Goal: Task Accomplishment & Management: Manage account settings

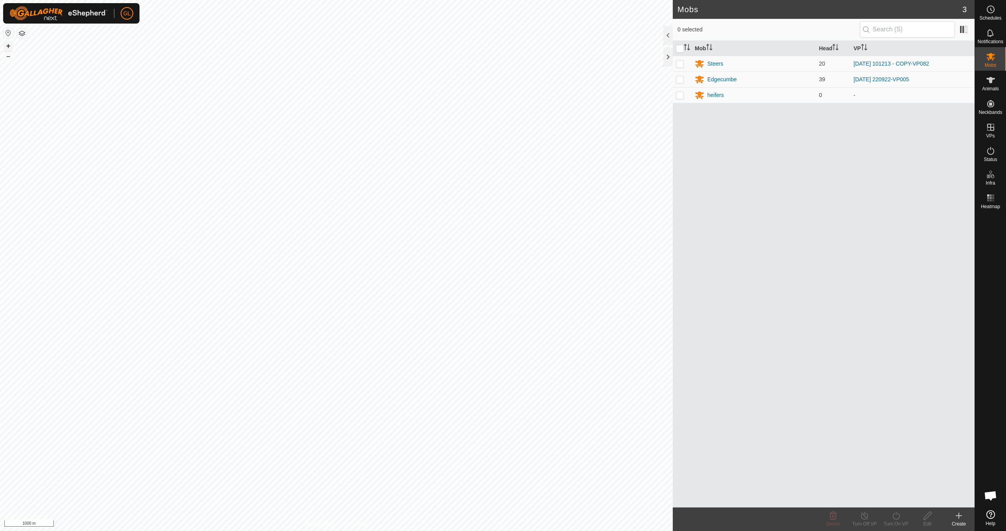
click at [6, 43] on button "+" at bounding box center [8, 45] width 9 height 9
click at [7, 43] on button "+" at bounding box center [8, 45] width 9 height 9
click at [7, 44] on button "+" at bounding box center [8, 45] width 9 height 9
click at [939, 125] on link "In Rotation" at bounding box center [940, 127] width 67 height 16
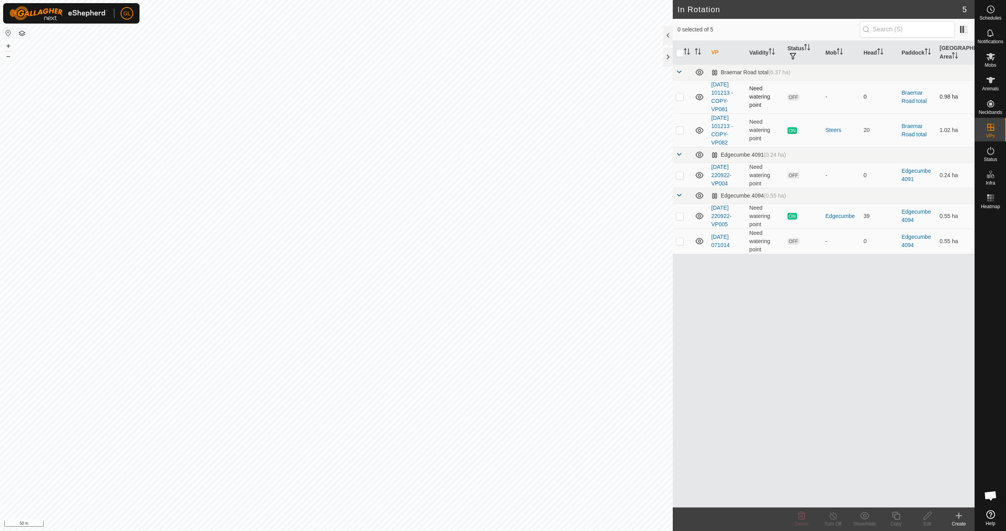
click at [678, 97] on p-checkbox at bounding box center [680, 97] width 8 height 6
click at [801, 518] on icon at bounding box center [801, 515] width 9 height 9
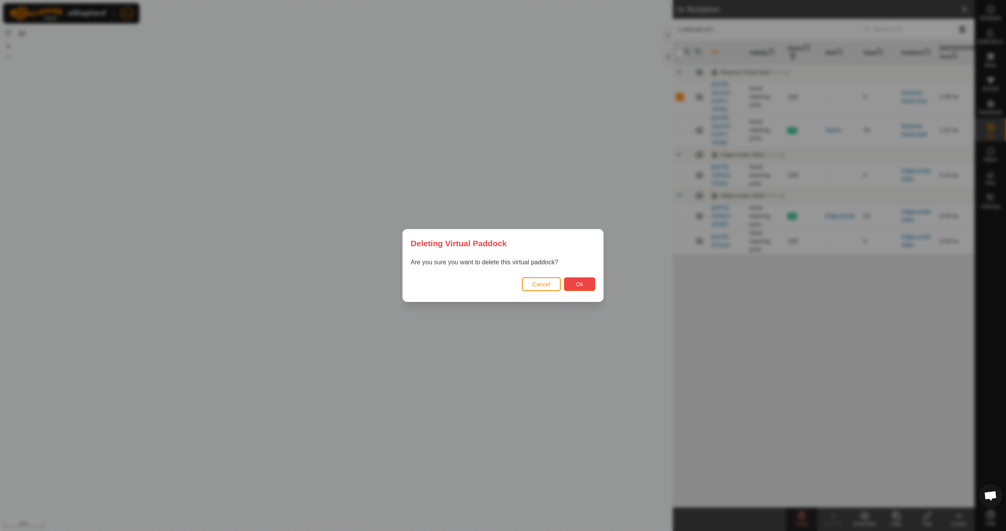
click at [576, 285] on span "Ok" at bounding box center [579, 284] width 7 height 6
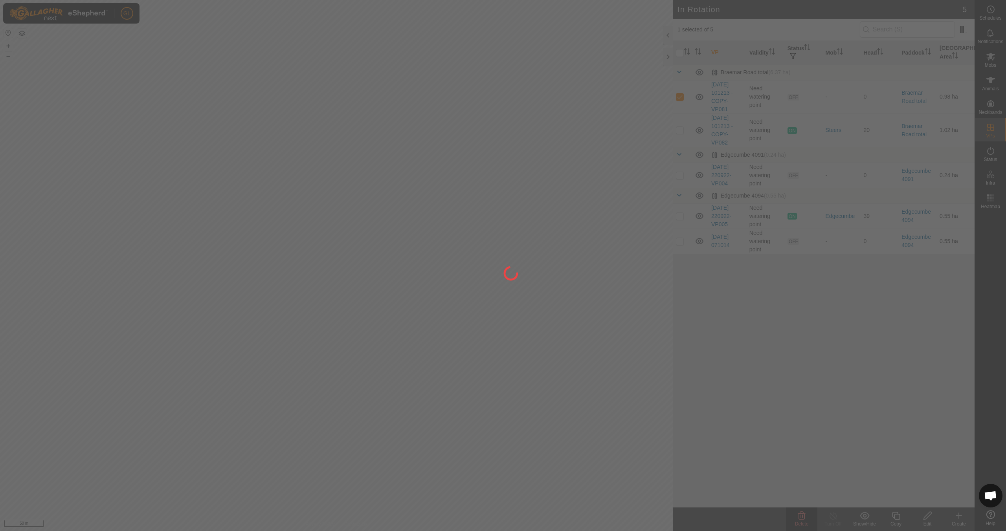
checkbox input "false"
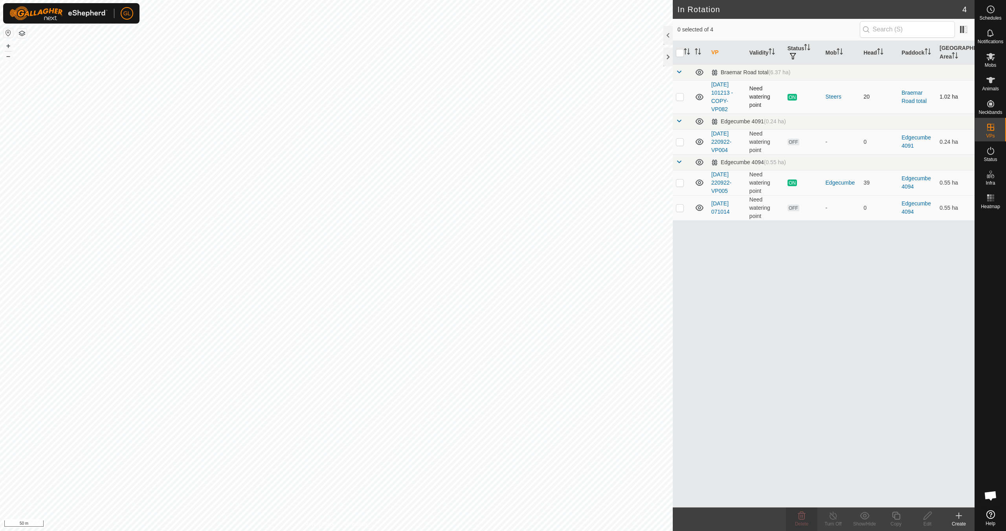
click at [678, 98] on p-checkbox at bounding box center [680, 97] width 8 height 6
checkbox input "true"
click at [898, 519] on icon at bounding box center [896, 516] width 8 height 8
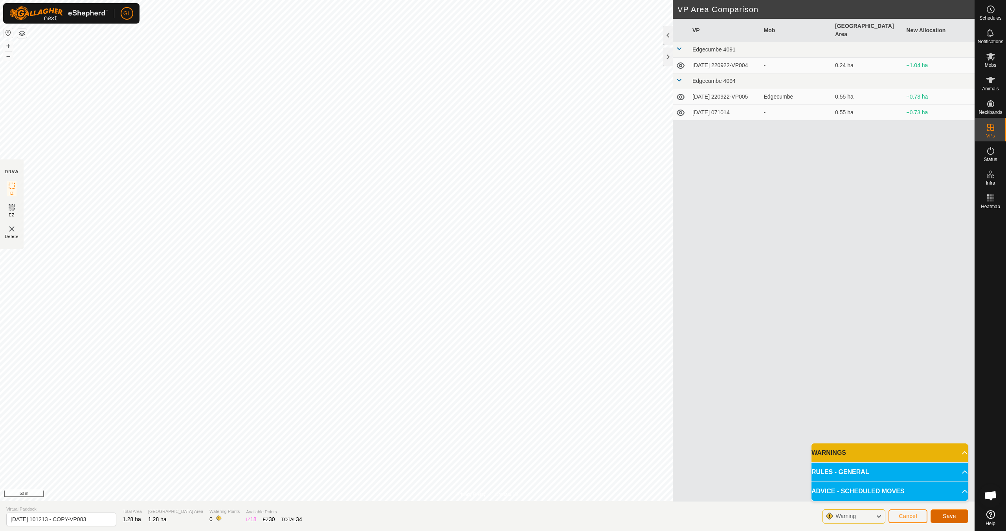
click at [950, 515] on span "Save" at bounding box center [949, 516] width 13 height 6
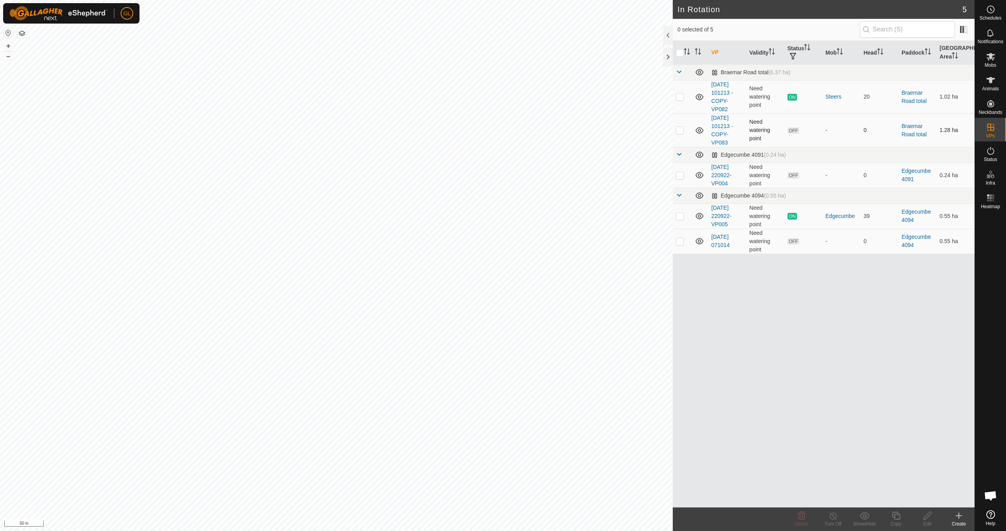
click at [680, 130] on p-checkbox at bounding box center [680, 130] width 8 height 6
checkbox input "true"
click at [928, 521] on div "Edit" at bounding box center [927, 524] width 31 height 7
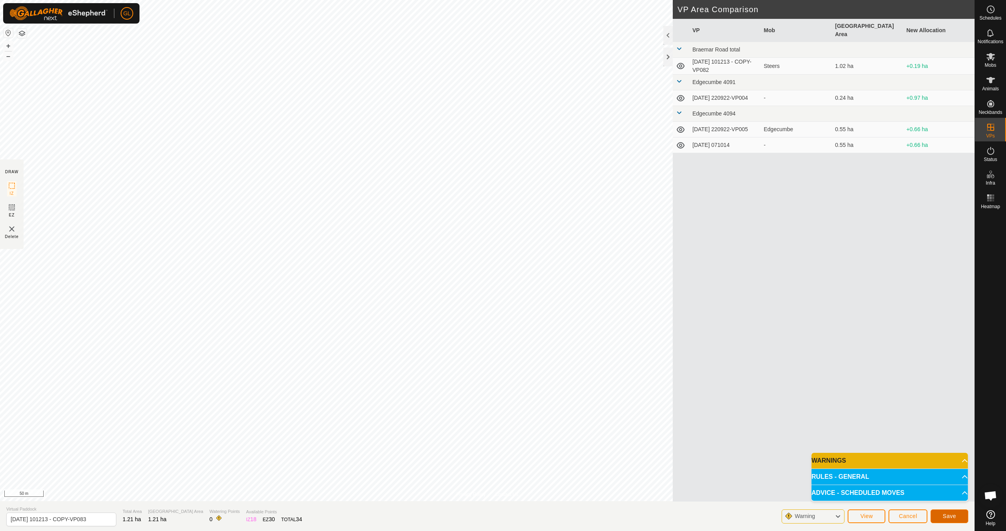
click at [948, 518] on span "Save" at bounding box center [949, 516] width 13 height 6
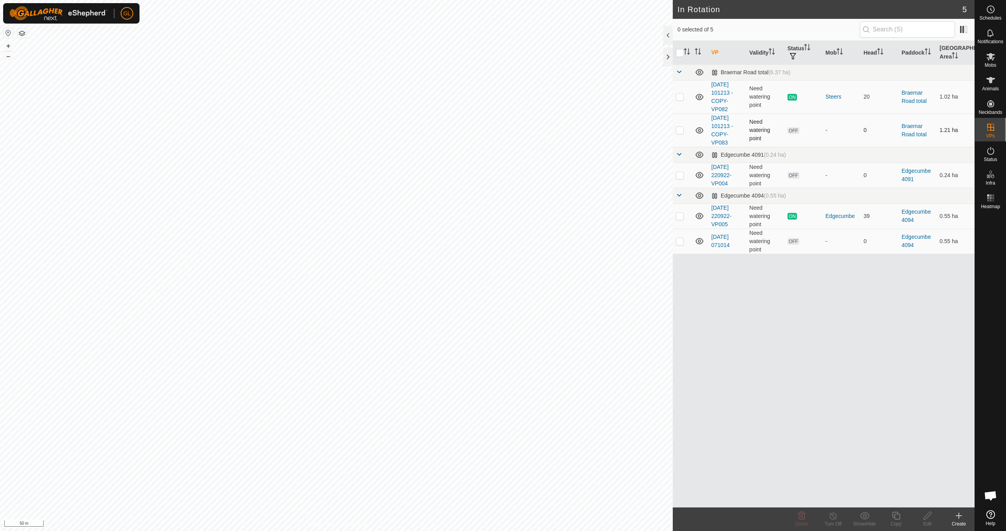
click at [680, 132] on p-checkbox at bounding box center [680, 130] width 8 height 6
checkbox input "true"
click at [924, 516] on icon at bounding box center [928, 515] width 10 height 9
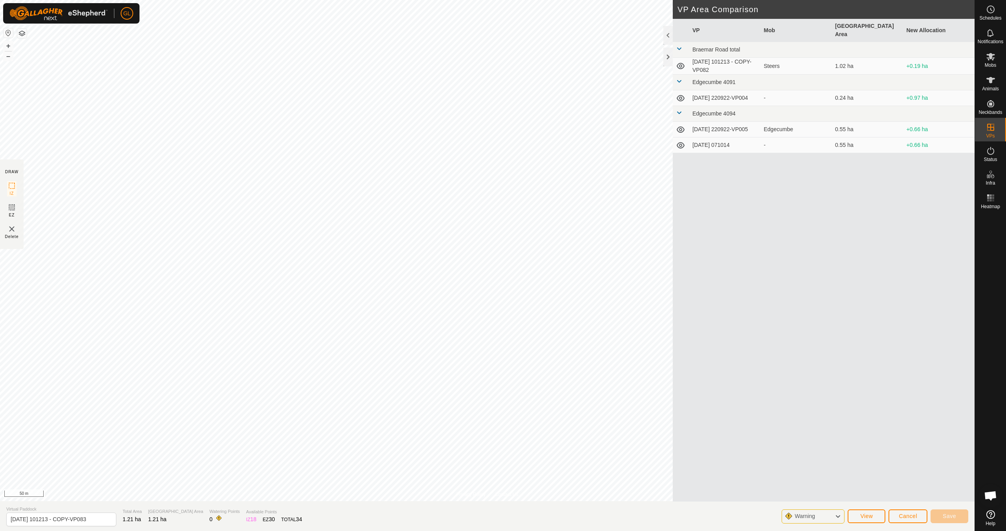
click at [241, 293] on div "GL Schedules Notifications Mobs Animals Neckbands VPs Status Infra Heatmap Help…" at bounding box center [503, 265] width 1006 height 531
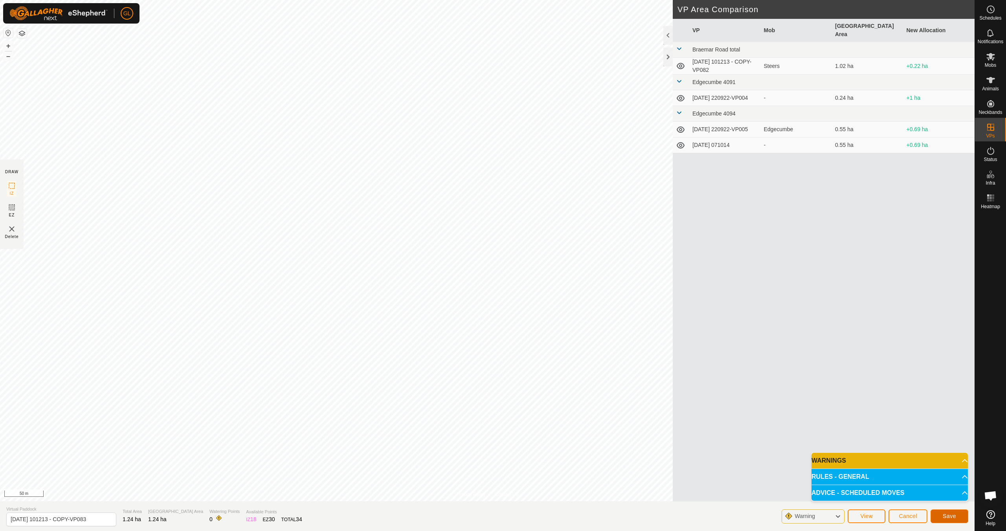
click at [946, 517] on span "Save" at bounding box center [949, 516] width 13 height 6
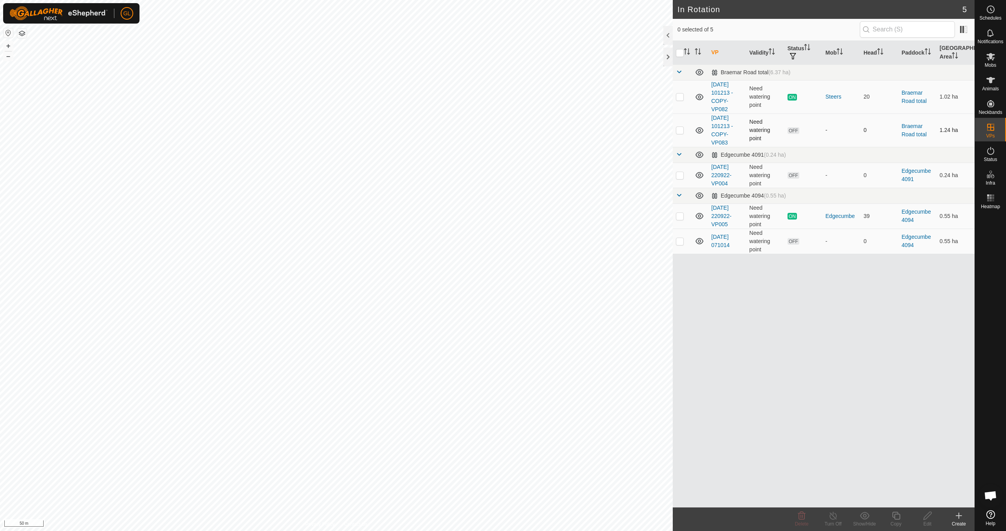
click at [681, 130] on p-checkbox at bounding box center [680, 130] width 8 height 6
checkbox input "true"
click at [927, 517] on icon at bounding box center [928, 516] width 8 height 8
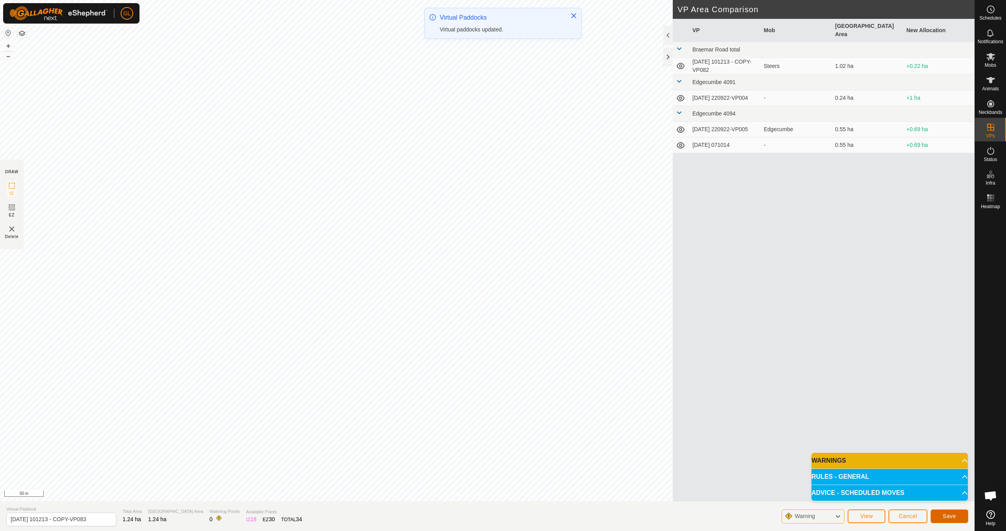
click at [949, 514] on span "Save" at bounding box center [949, 516] width 13 height 6
click at [903, 517] on span "Cancel" at bounding box center [908, 516] width 18 height 6
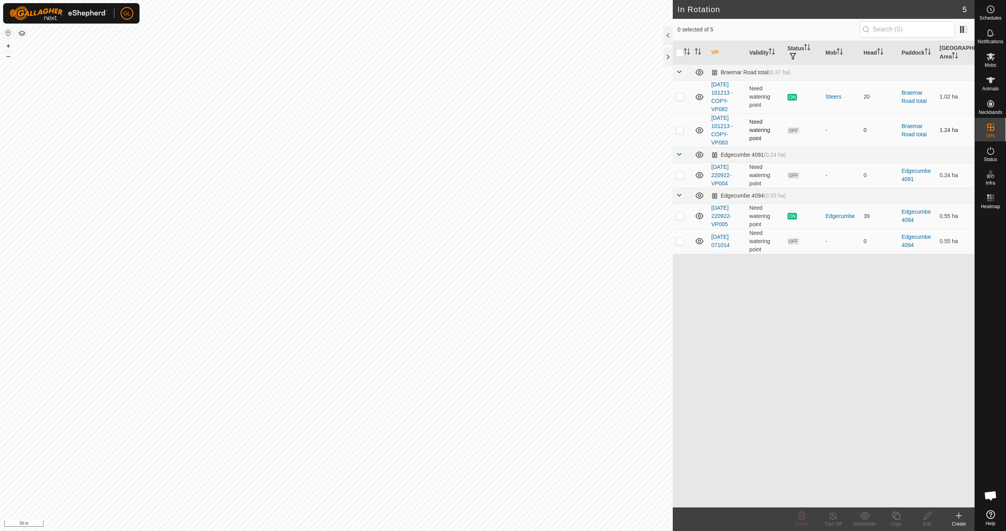
click at [682, 131] on p-checkbox at bounding box center [680, 130] width 8 height 6
checkbox input "true"
click at [926, 519] on icon at bounding box center [928, 516] width 8 height 8
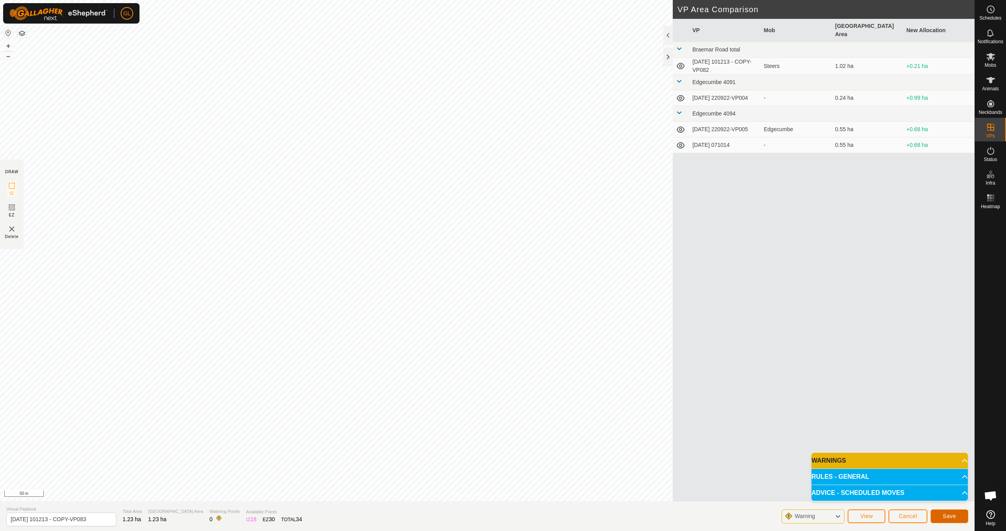
click at [948, 515] on span "Save" at bounding box center [949, 516] width 13 height 6
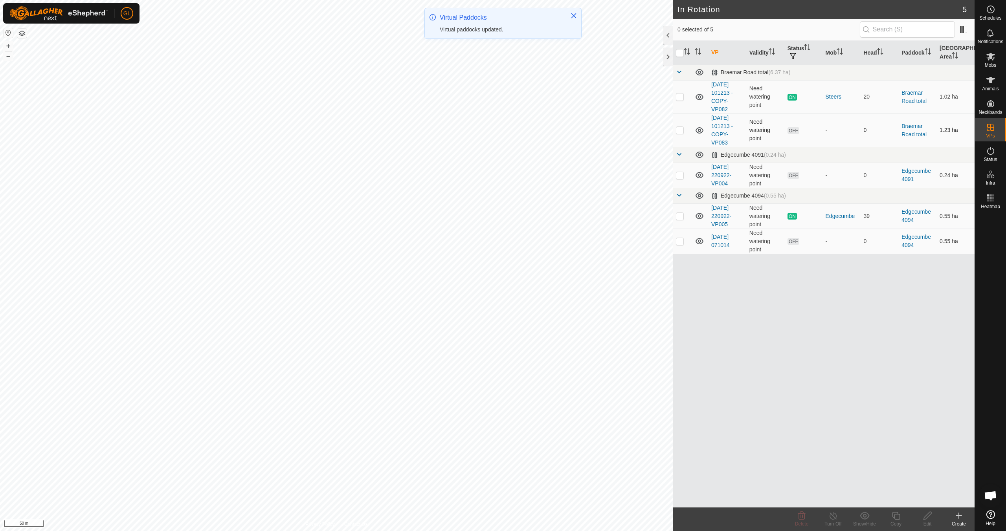
click at [681, 131] on p-checkbox at bounding box center [680, 130] width 8 height 6
checkbox input "true"
click at [928, 518] on icon at bounding box center [928, 515] width 10 height 9
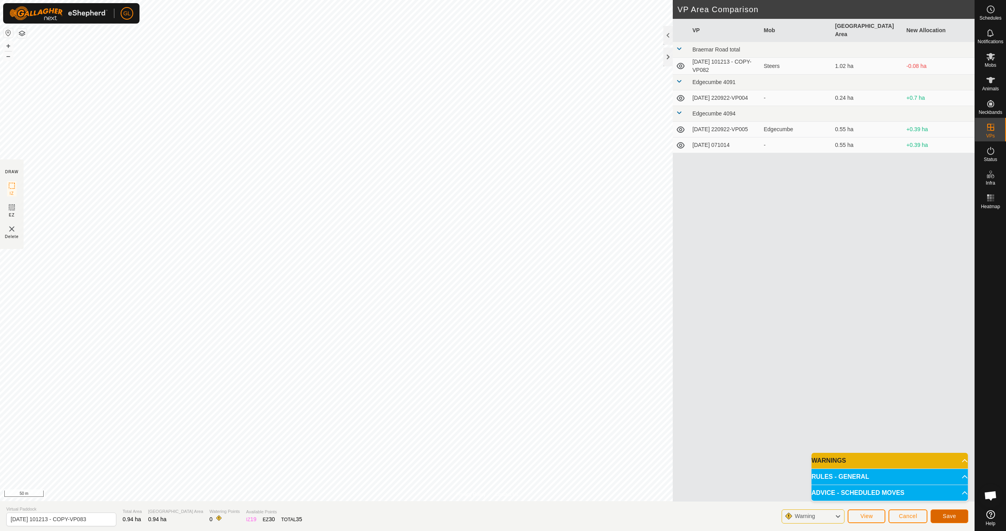
click at [951, 518] on span "Save" at bounding box center [949, 516] width 13 height 6
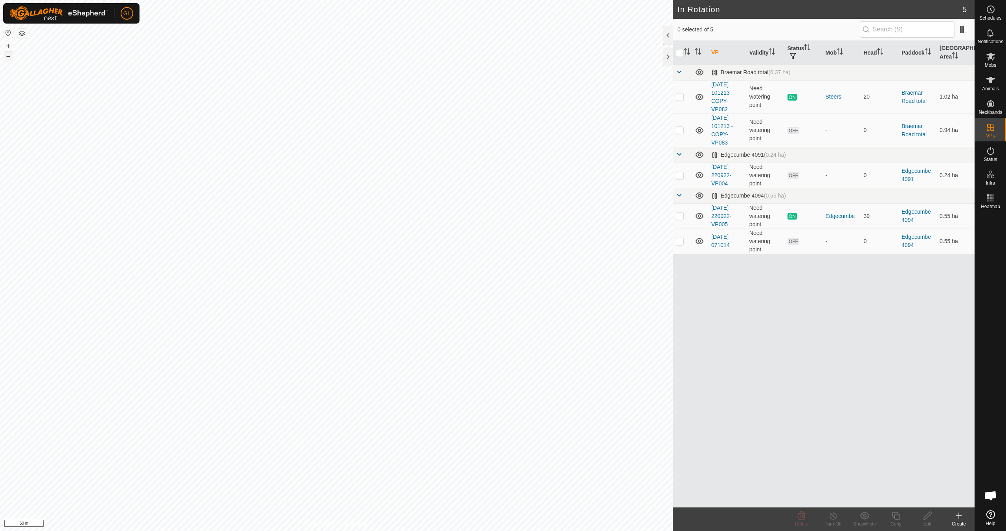
click at [7, 56] on button "–" at bounding box center [8, 55] width 9 height 9
click at [6, 56] on button "–" at bounding box center [8, 55] width 9 height 9
click at [6, 55] on button "–" at bounding box center [8, 55] width 9 height 9
click at [6, 56] on button "–" at bounding box center [8, 55] width 9 height 9
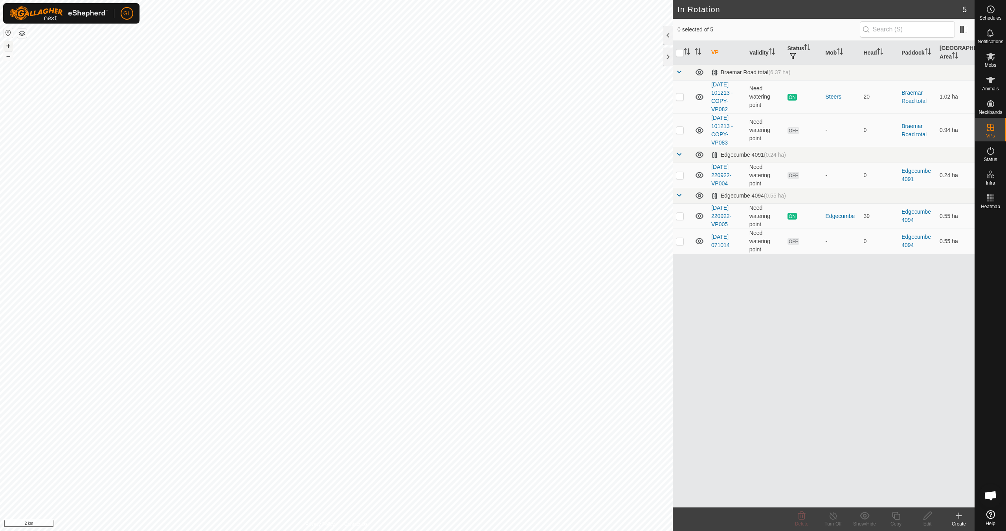
click at [7, 46] on button "+" at bounding box center [8, 45] width 9 height 9
click at [10, 46] on button "+" at bounding box center [8, 45] width 9 height 9
click at [10, 45] on button "+" at bounding box center [8, 45] width 9 height 9
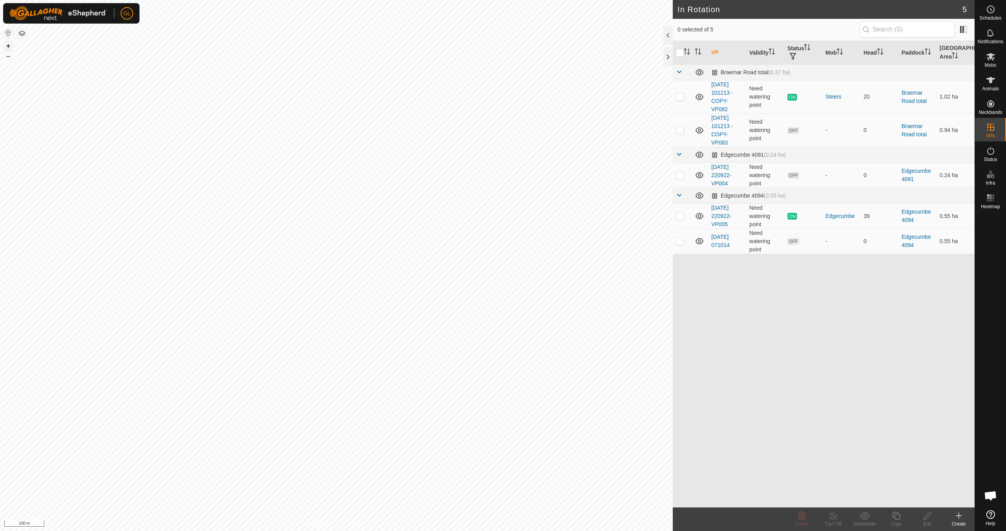
click at [10, 45] on button "+" at bounding box center [8, 45] width 9 height 9
click at [678, 174] on p-checkbox at bounding box center [680, 175] width 8 height 6
click at [802, 521] on div "Delete" at bounding box center [801, 524] width 31 height 7
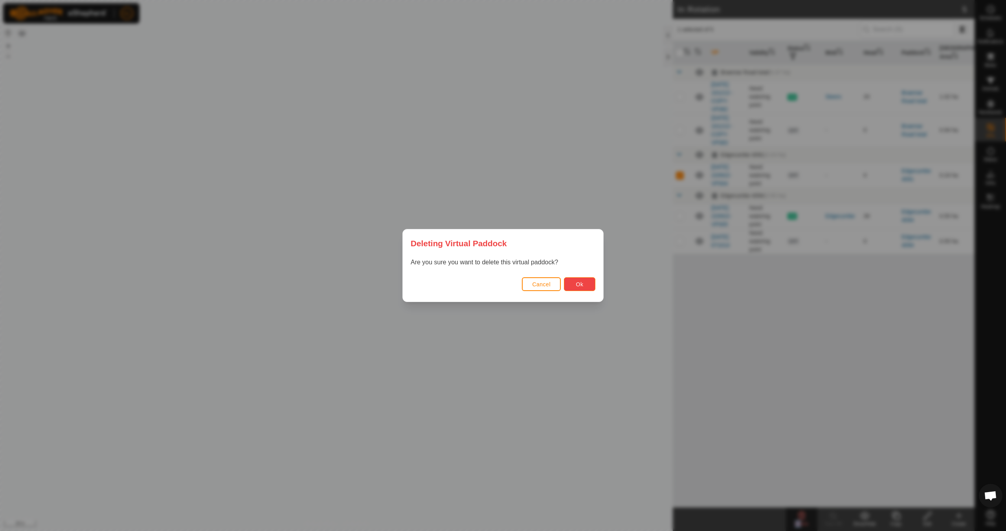
click at [582, 284] on span "Ok" at bounding box center [579, 284] width 7 height 6
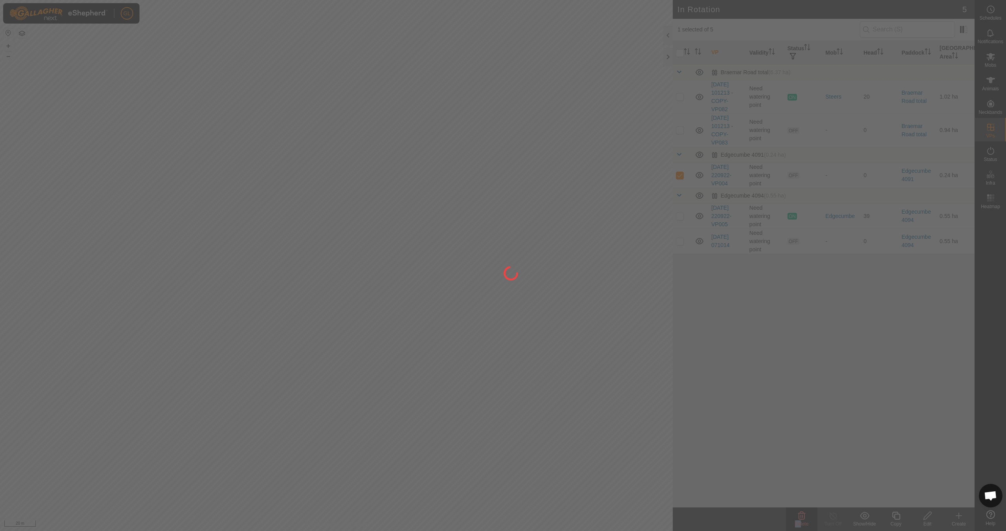
checkbox input "false"
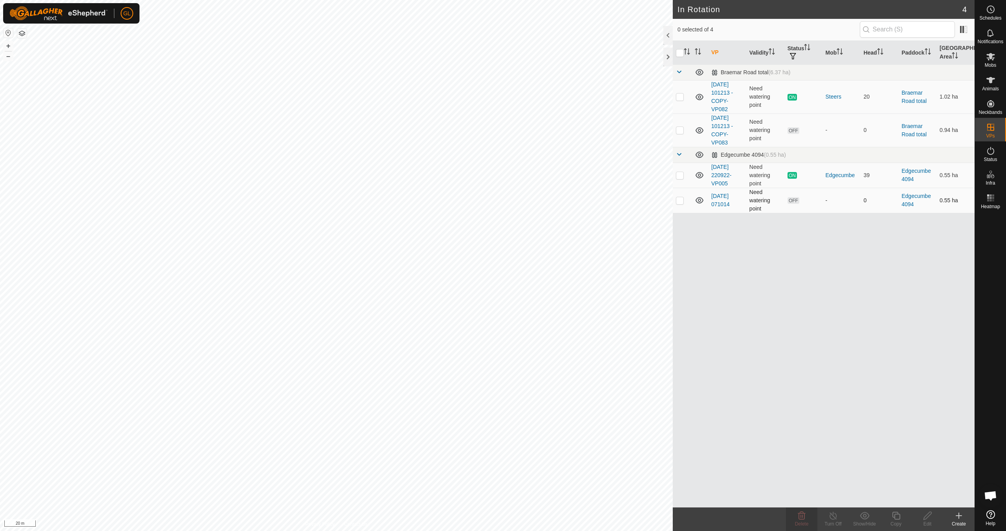
click at [680, 201] on p-checkbox at bounding box center [680, 200] width 8 height 6
checkbox input "false"
click at [678, 174] on p-checkbox at bounding box center [680, 175] width 8 height 6
checkbox input "true"
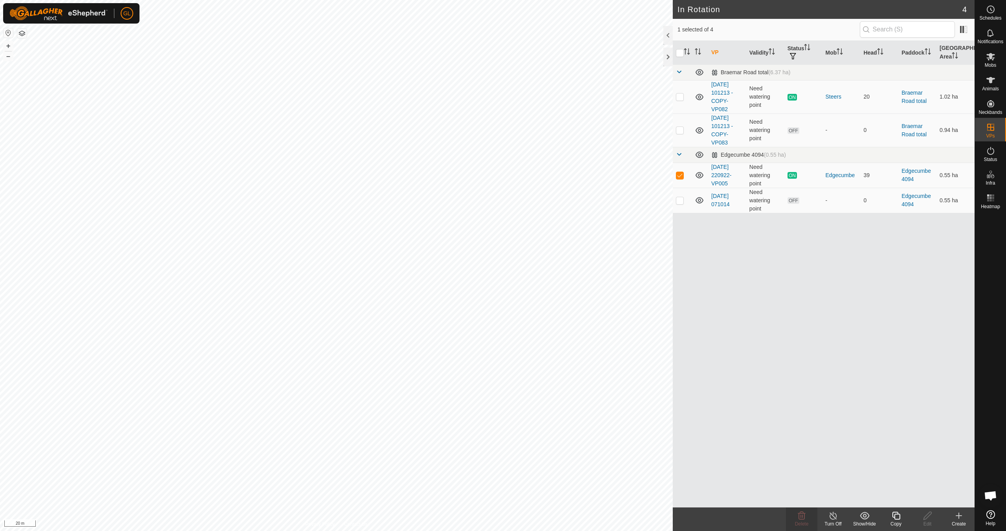
click at [894, 520] on icon at bounding box center [897, 515] width 10 height 9
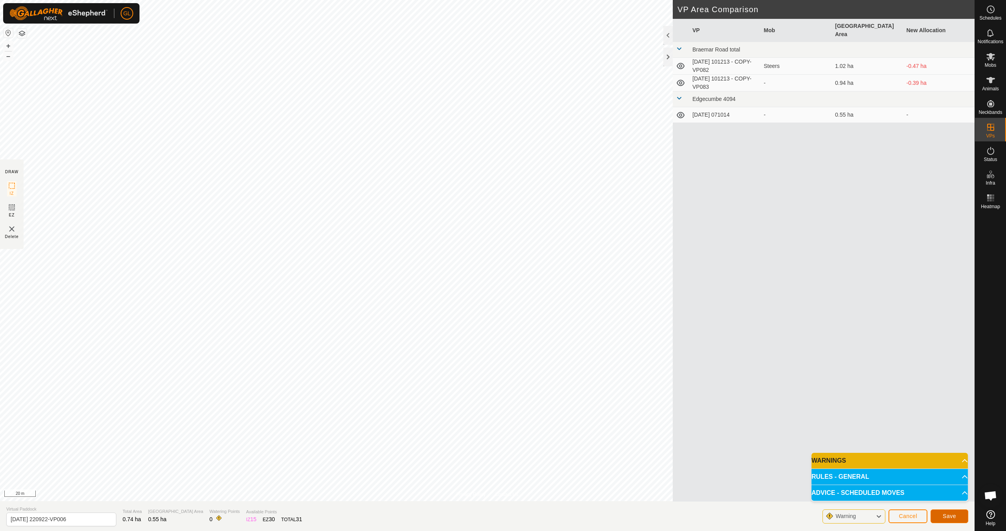
click at [950, 516] on span "Save" at bounding box center [949, 516] width 13 height 6
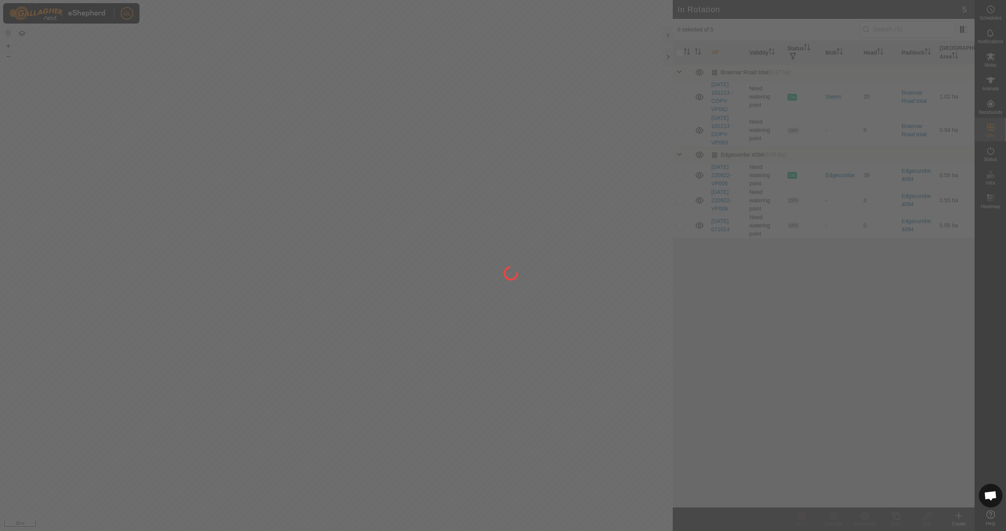
click at [993, 63] on div at bounding box center [503, 265] width 1006 height 531
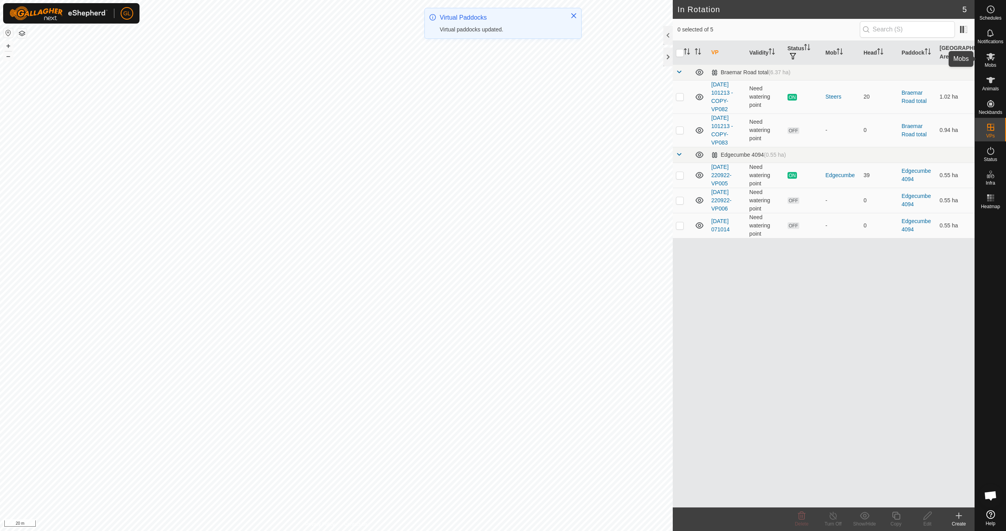
click at [994, 59] on icon at bounding box center [990, 56] width 9 height 9
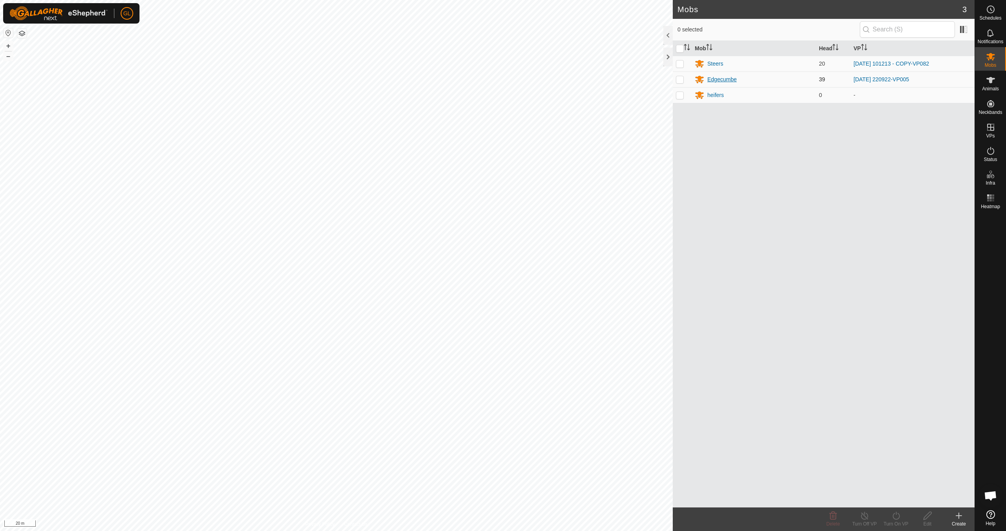
click at [723, 79] on div "Edgecumbe" at bounding box center [722, 79] width 29 height 8
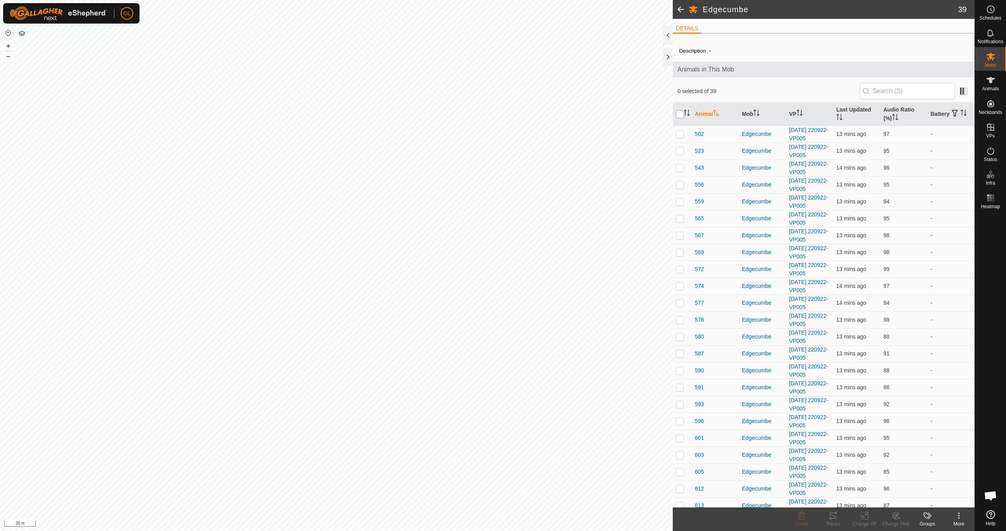
click at [681, 116] on input "checkbox" at bounding box center [680, 114] width 8 height 8
checkbox input "true"
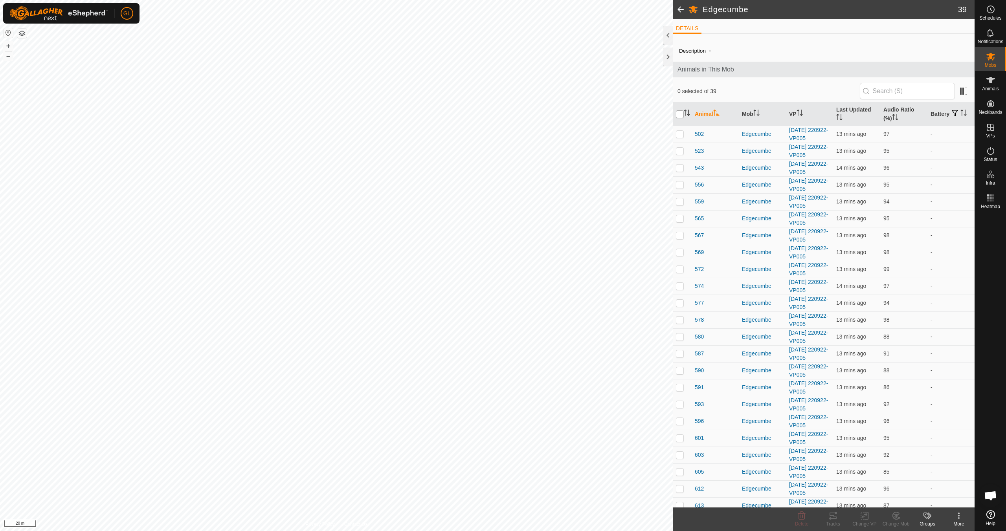
checkbox input "true"
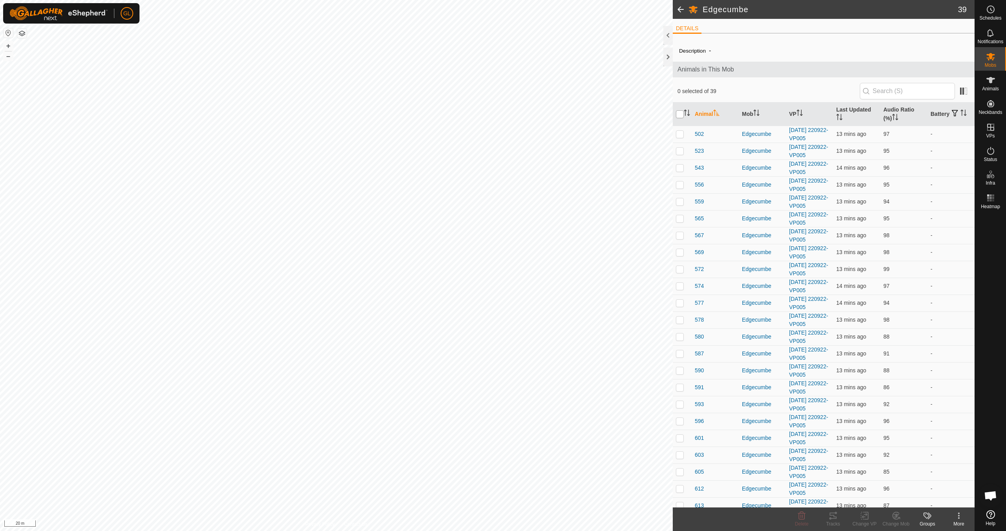
checkbox input "true"
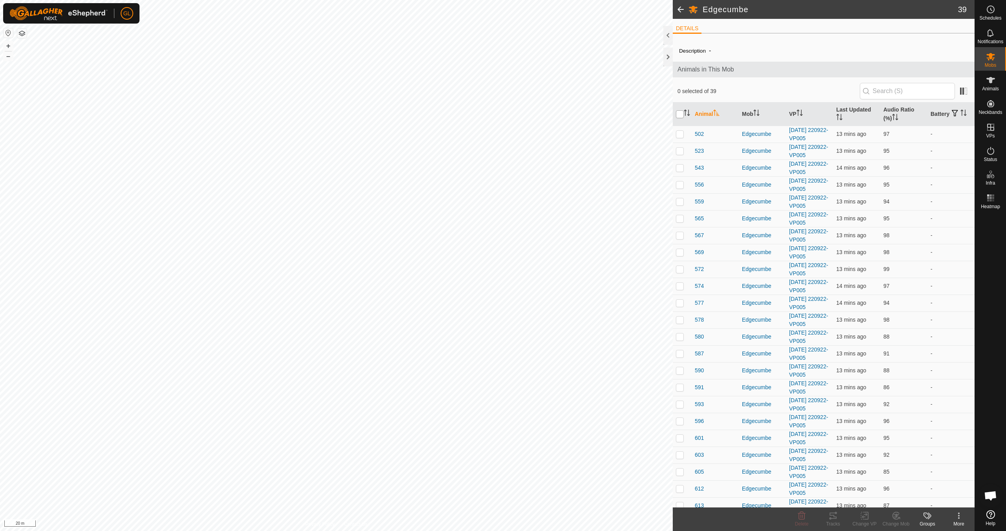
checkbox input "true"
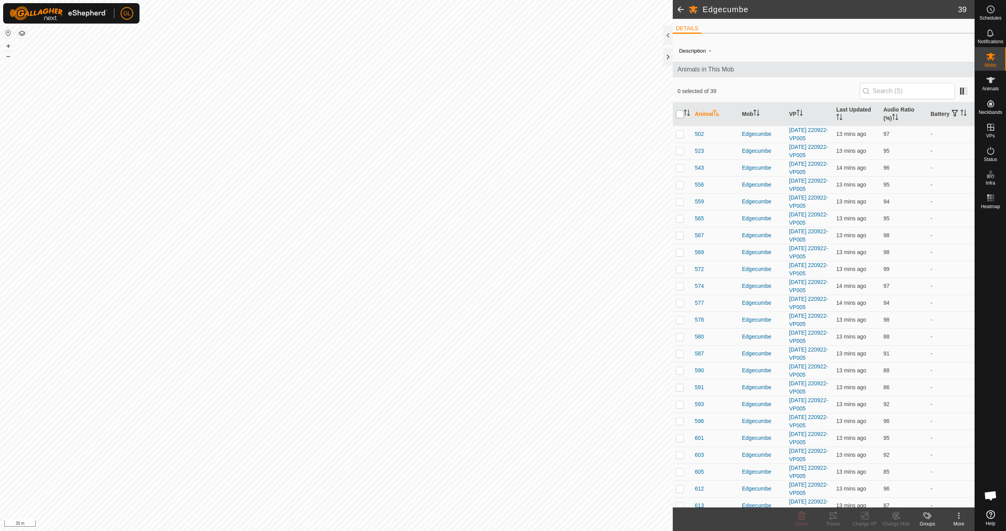
checkbox input "true"
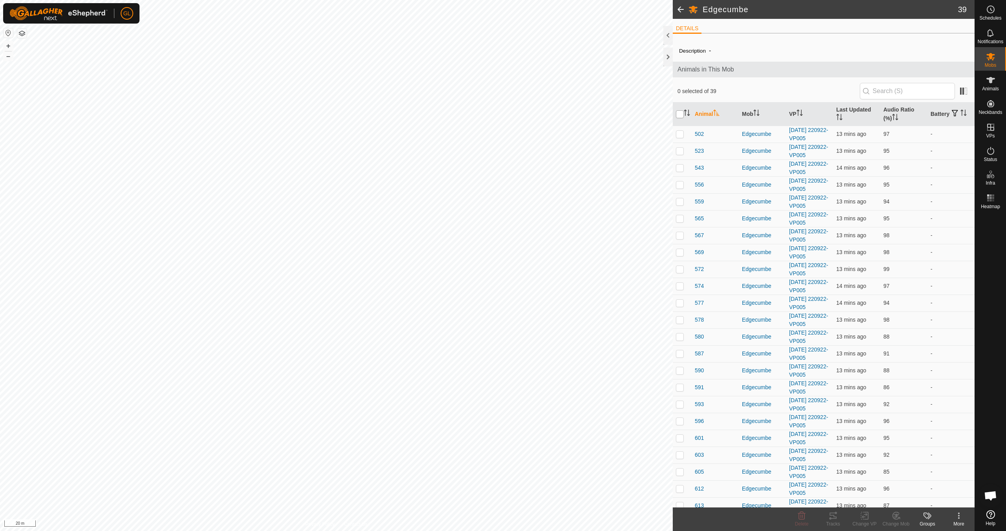
checkbox input "true"
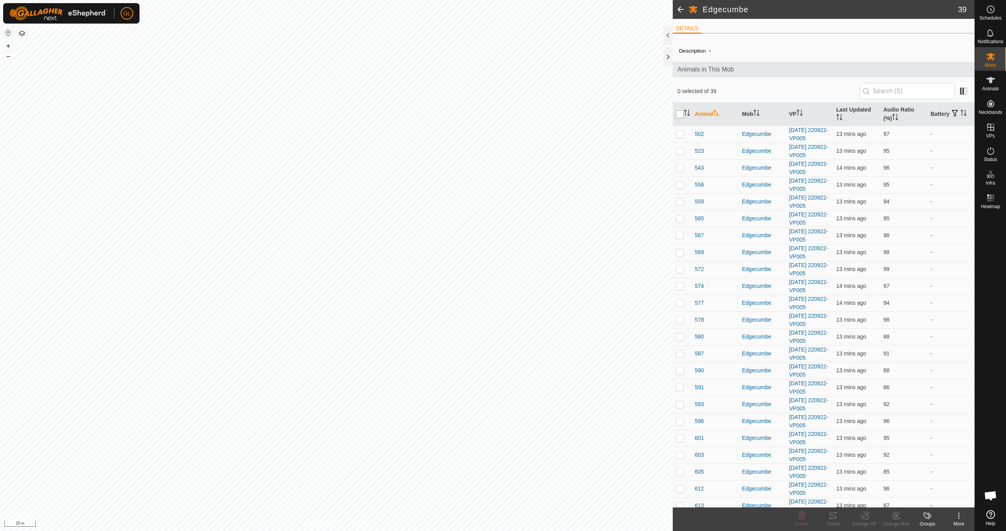
checkbox input "true"
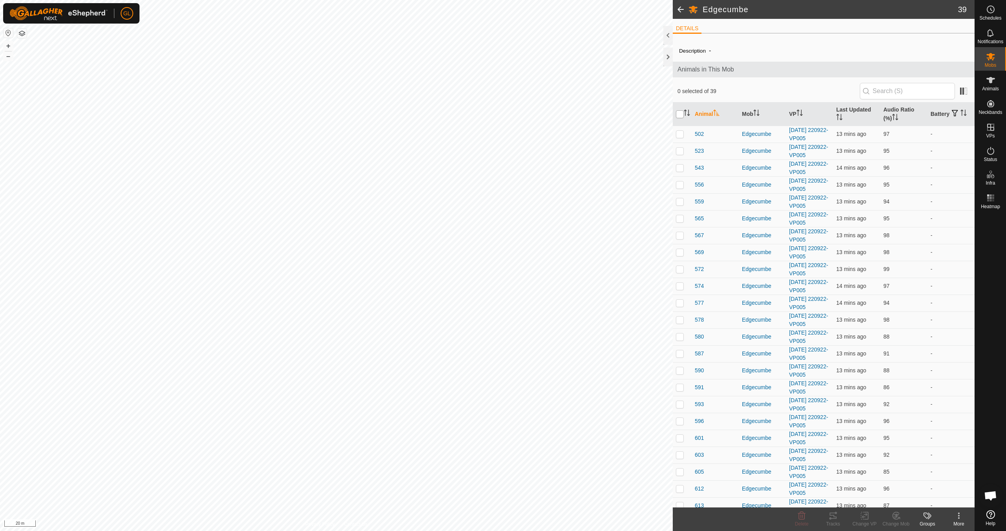
checkbox input "true"
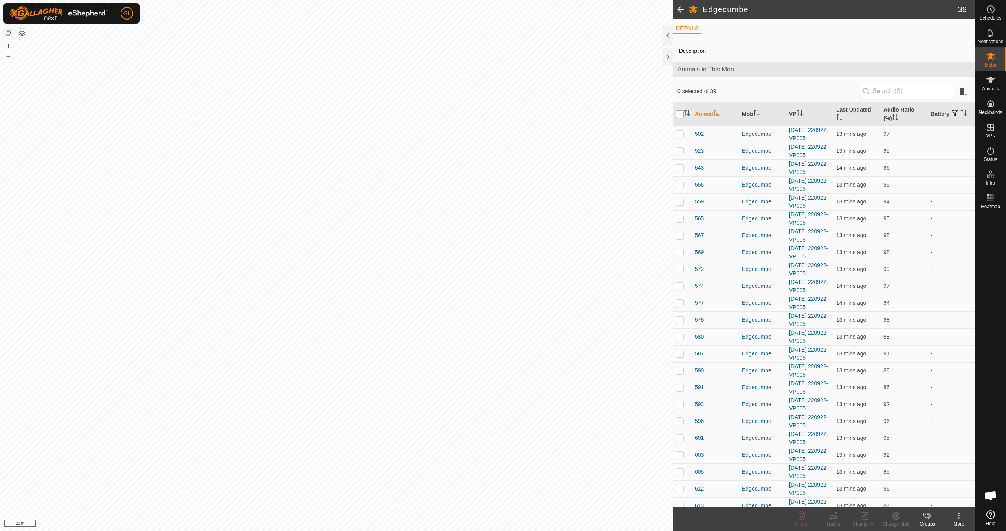
checkbox input "true"
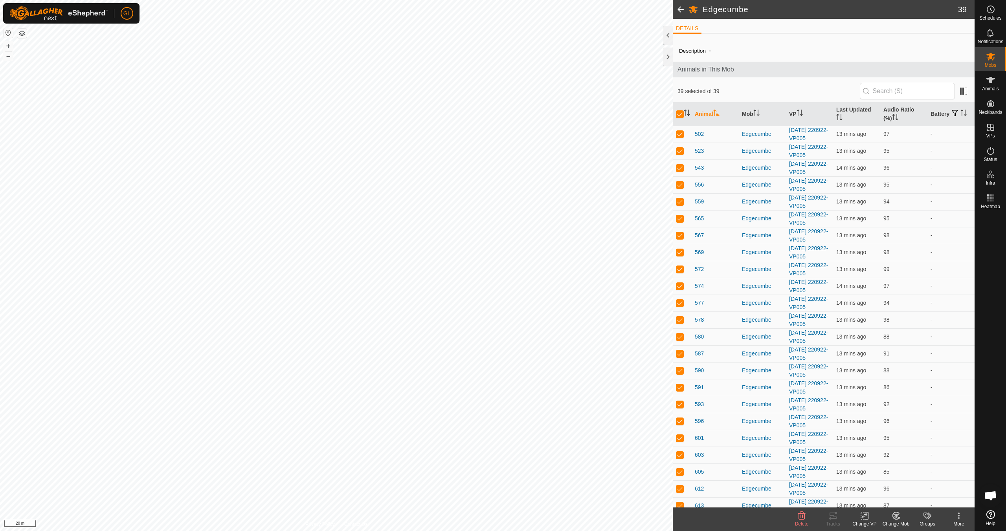
click at [866, 521] on div "Change VP" at bounding box center [864, 524] width 31 height 7
click at [887, 481] on link "Choose VP..." at bounding box center [888, 482] width 78 height 16
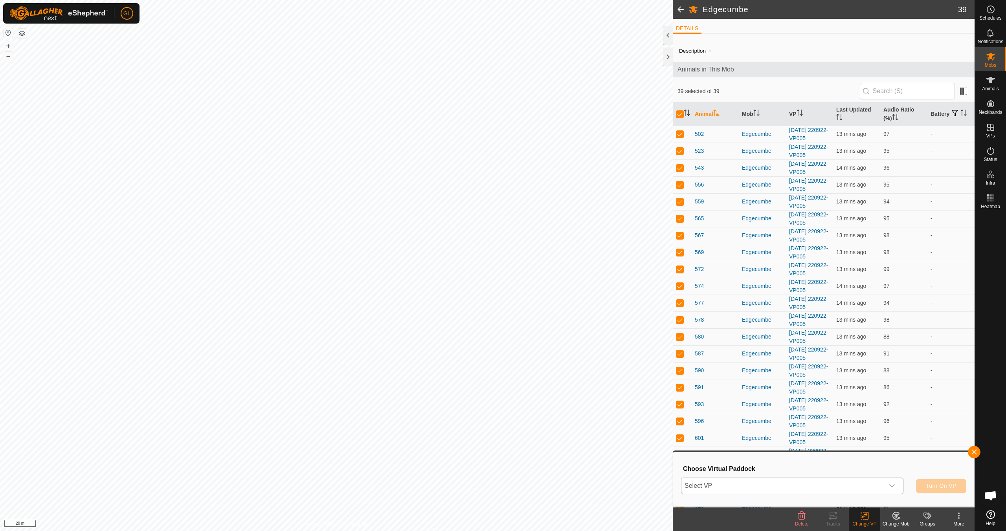
click at [892, 485] on icon "dropdown trigger" at bounding box center [892, 486] width 6 height 6
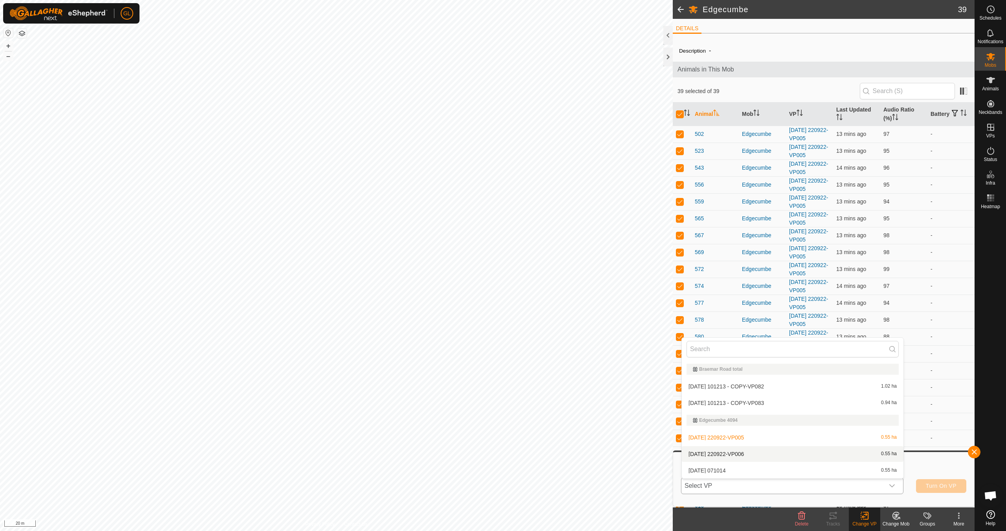
click at [842, 453] on li "[DATE] 220922-VP006 0.55 ha" at bounding box center [793, 455] width 222 height 16
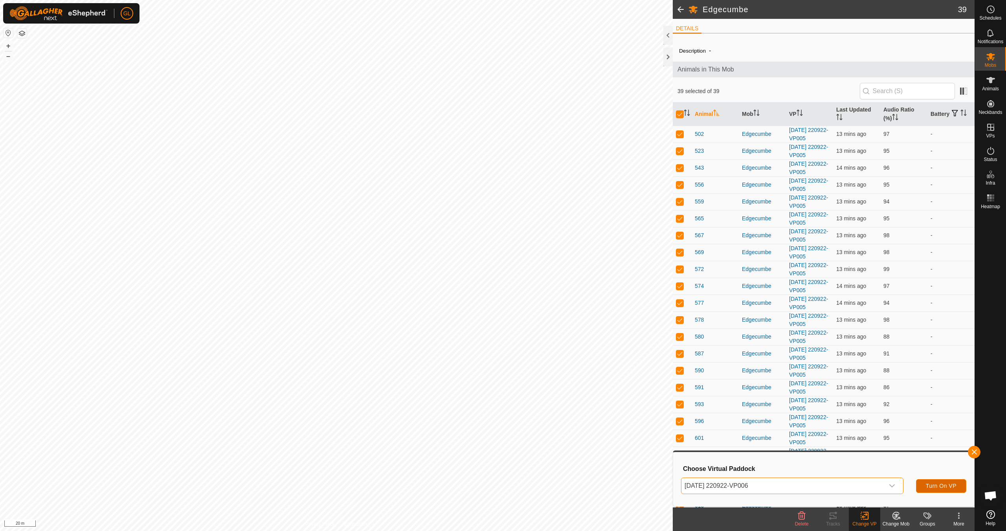
click at [941, 486] on span "Turn On VP" at bounding box center [941, 486] width 31 height 6
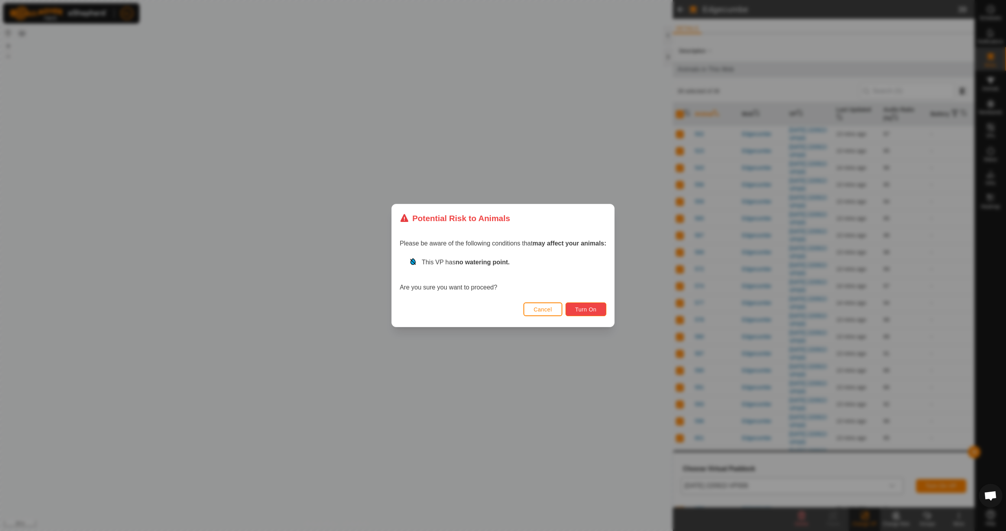
click at [580, 308] on span "Turn On" at bounding box center [585, 310] width 21 height 6
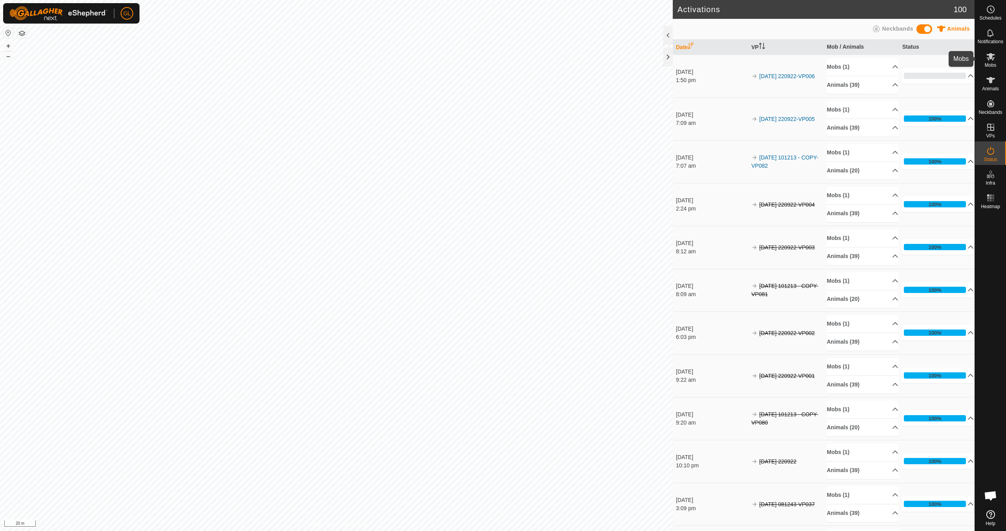
click at [993, 63] on span "Mobs" at bounding box center [990, 65] width 11 height 5
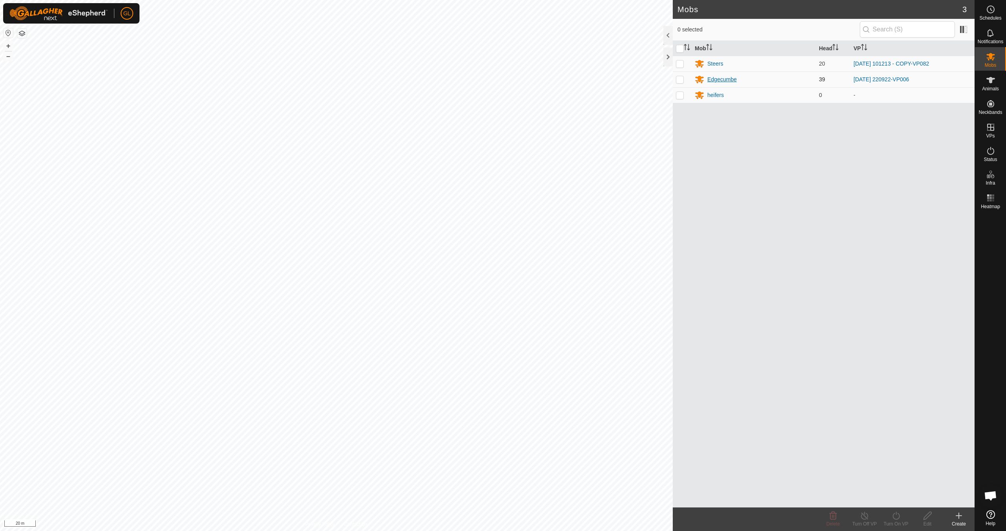
click at [719, 80] on div "Edgecumbe" at bounding box center [722, 79] width 29 height 8
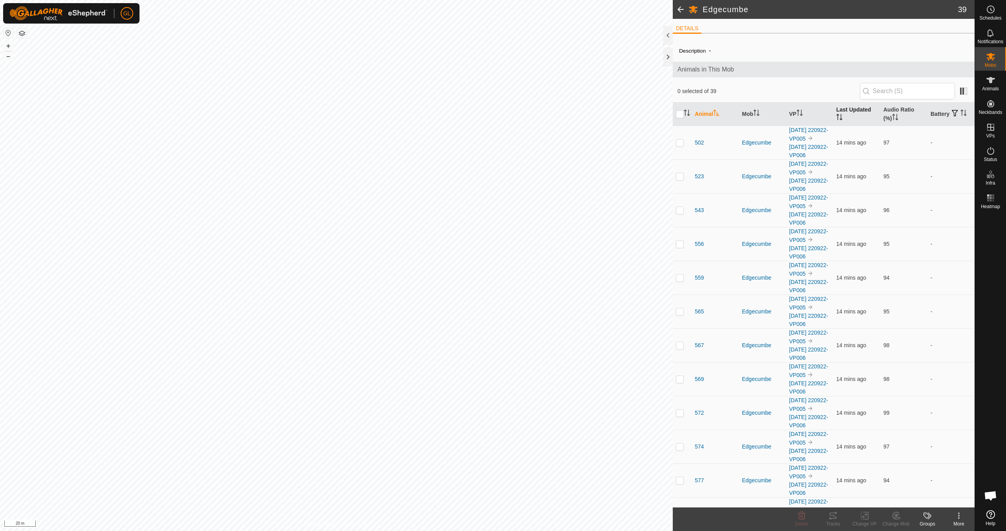
click at [840, 119] on icon "Activate to sort" at bounding box center [841, 120] width 3 height 2
click at [837, 119] on icon "Activate to sort" at bounding box center [840, 117] width 6 height 6
